Goal: Information Seeking & Learning: Compare options

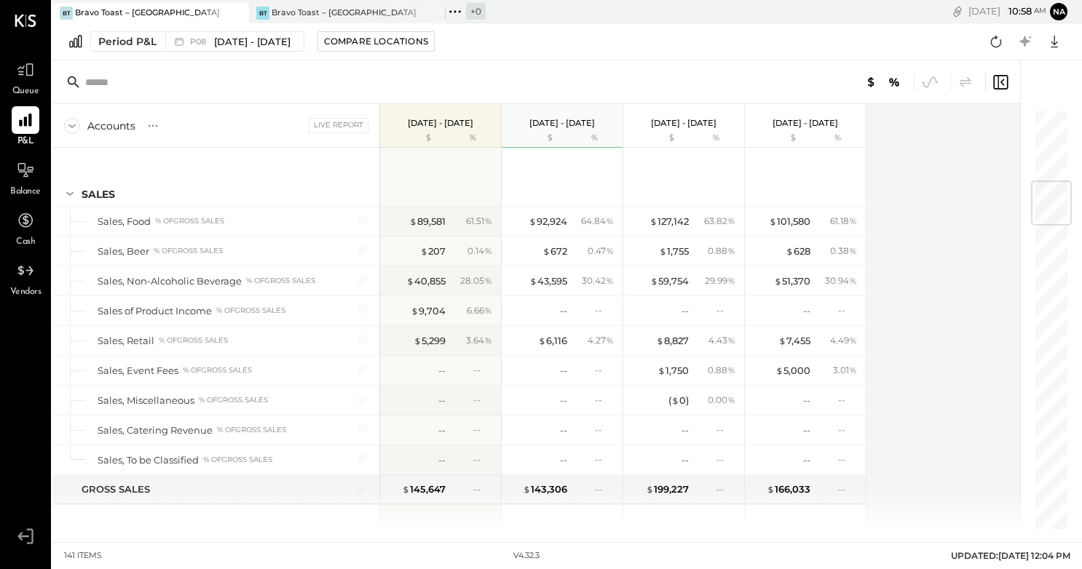
scroll to position [606, 0]
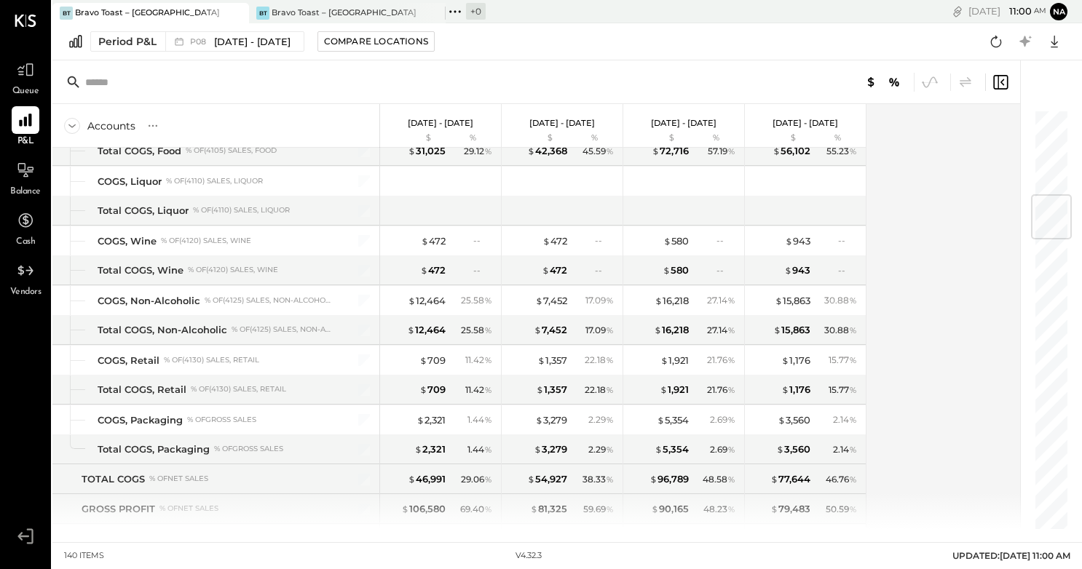
scroll to position [571, 0]
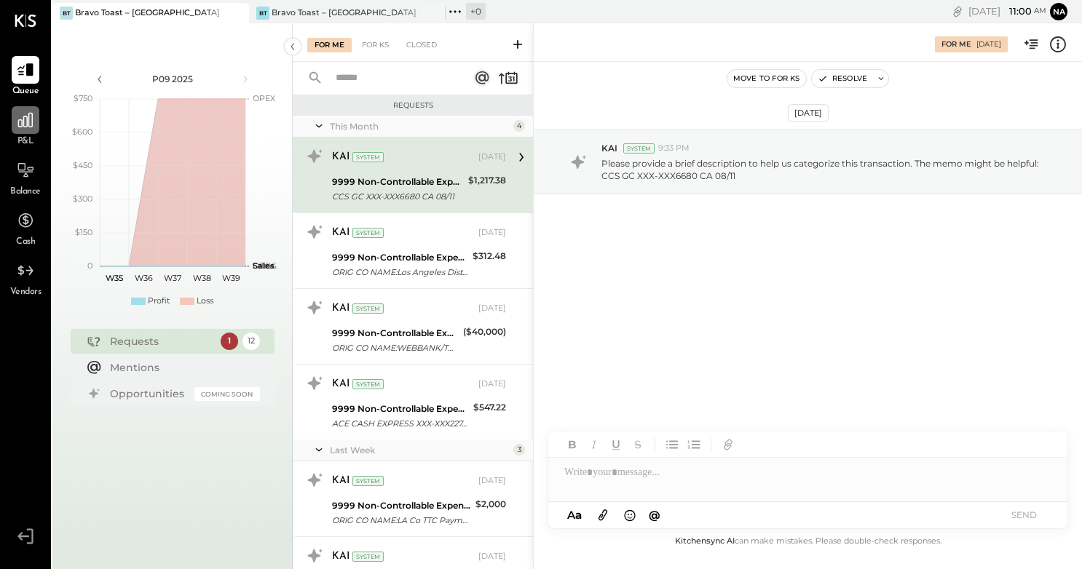
click at [25, 128] on icon at bounding box center [25, 120] width 19 height 19
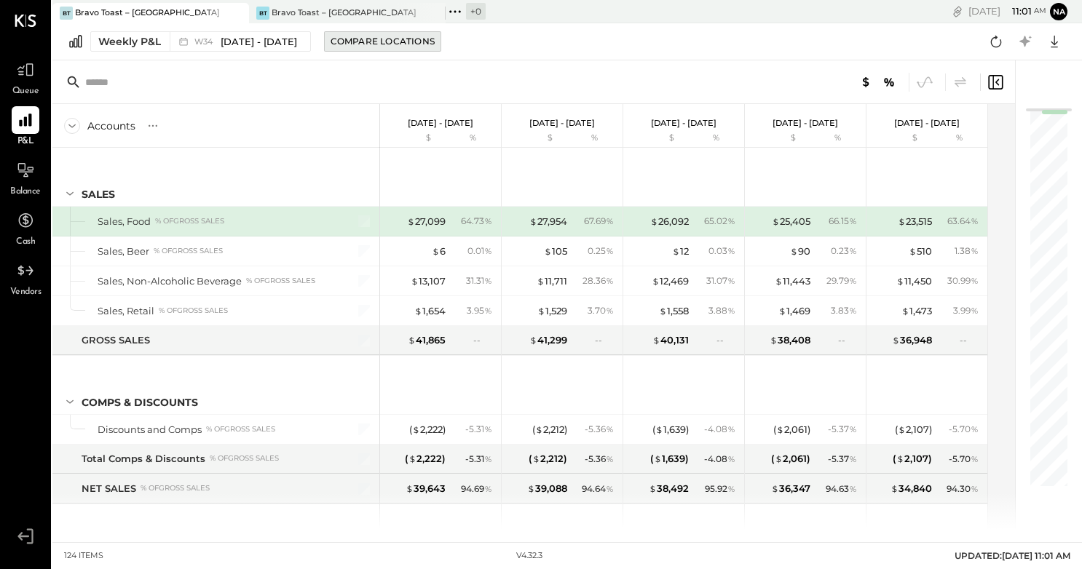
click at [379, 41] on div "Compare Locations" at bounding box center [382, 41] width 104 height 12
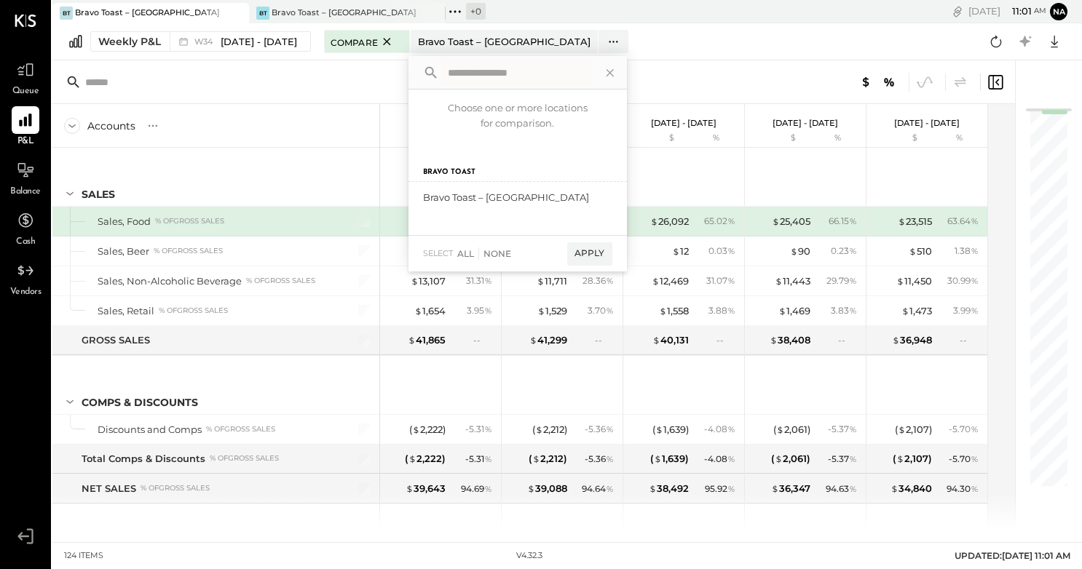
click at [378, 41] on span "Compare" at bounding box center [353, 41] width 47 height 15
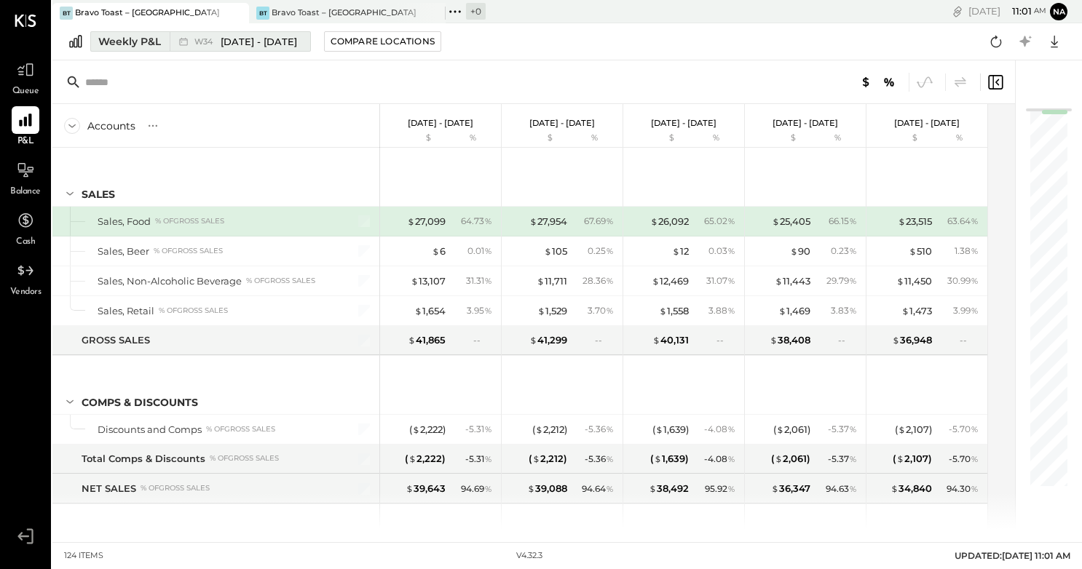
click at [258, 41] on span "Aug 18 - 24, 2025" at bounding box center [259, 42] width 76 height 14
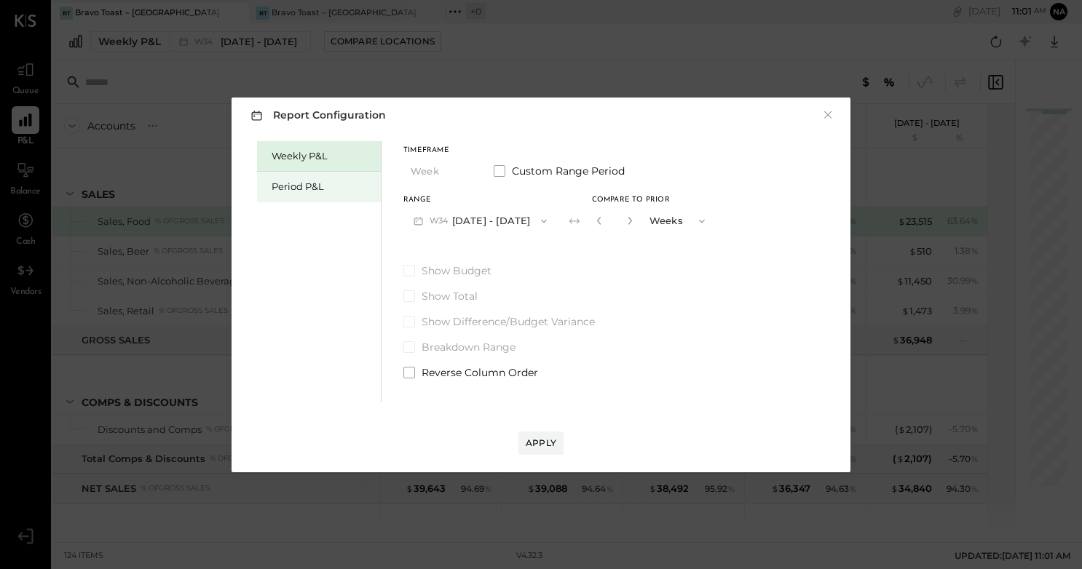
click at [306, 194] on div "Period P&L" at bounding box center [319, 187] width 124 height 31
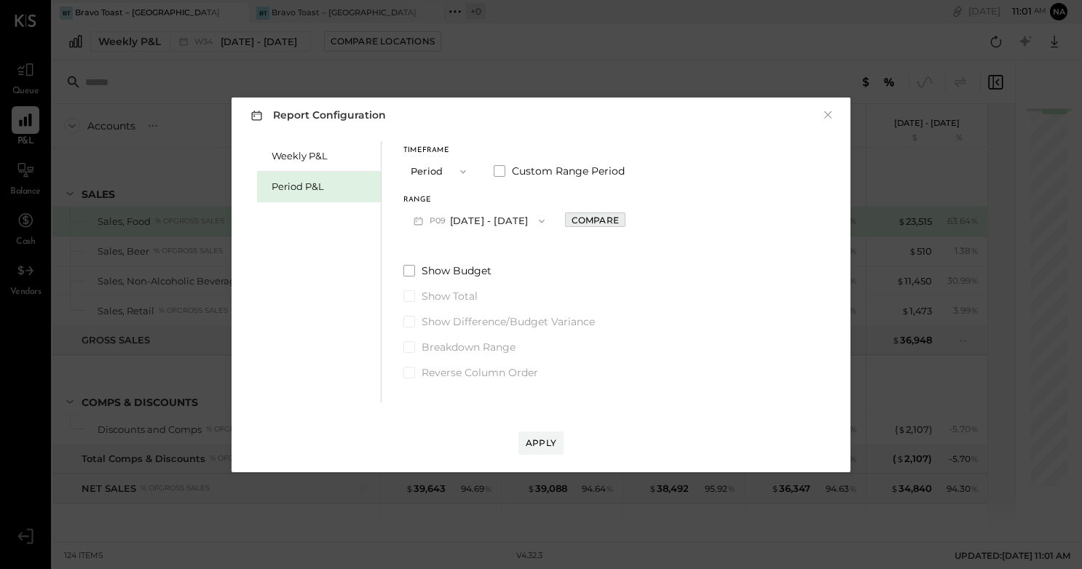
click at [615, 223] on div "Compare" at bounding box center [594, 220] width 47 height 12
click at [598, 219] on icon "button" at bounding box center [597, 221] width 4 height 8
click at [619, 220] on div "Compare" at bounding box center [594, 220] width 47 height 12
click at [663, 222] on button "Periods" at bounding box center [676, 220] width 73 height 27
click at [633, 222] on button "button" at bounding box center [628, 221] width 12 height 16
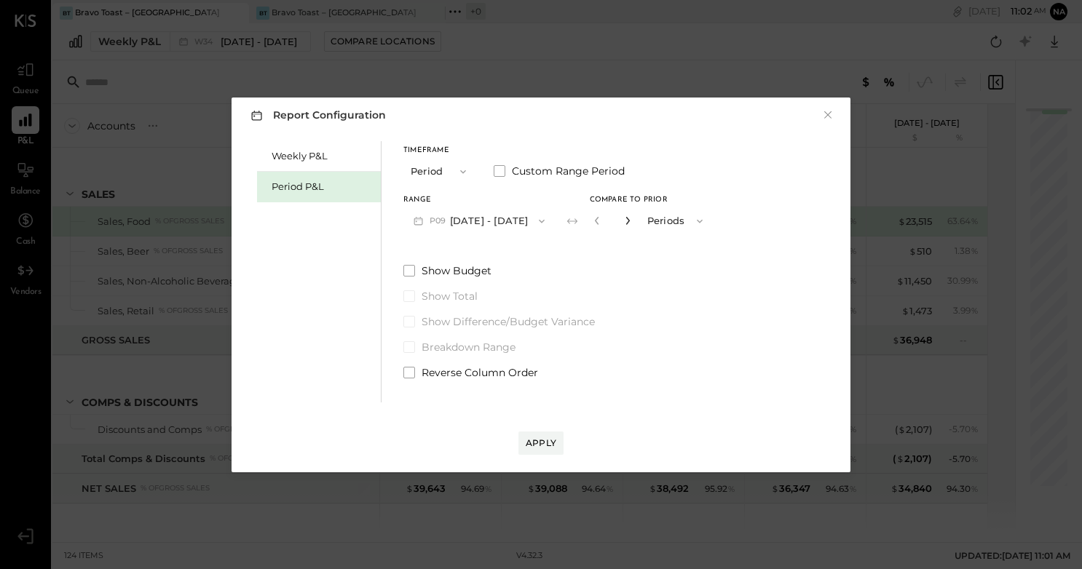
click at [632, 222] on icon "button" at bounding box center [627, 220] width 9 height 9
type input "*"
click at [556, 435] on button "Apply" at bounding box center [540, 443] width 45 height 23
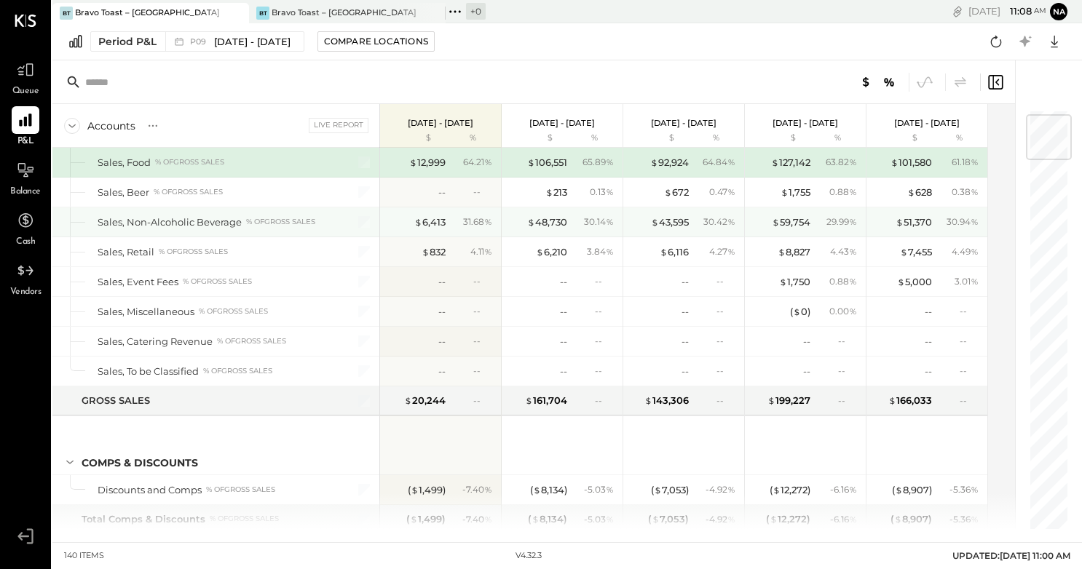
scroll to position [60, 0]
